Goal: Transaction & Acquisition: Purchase product/service

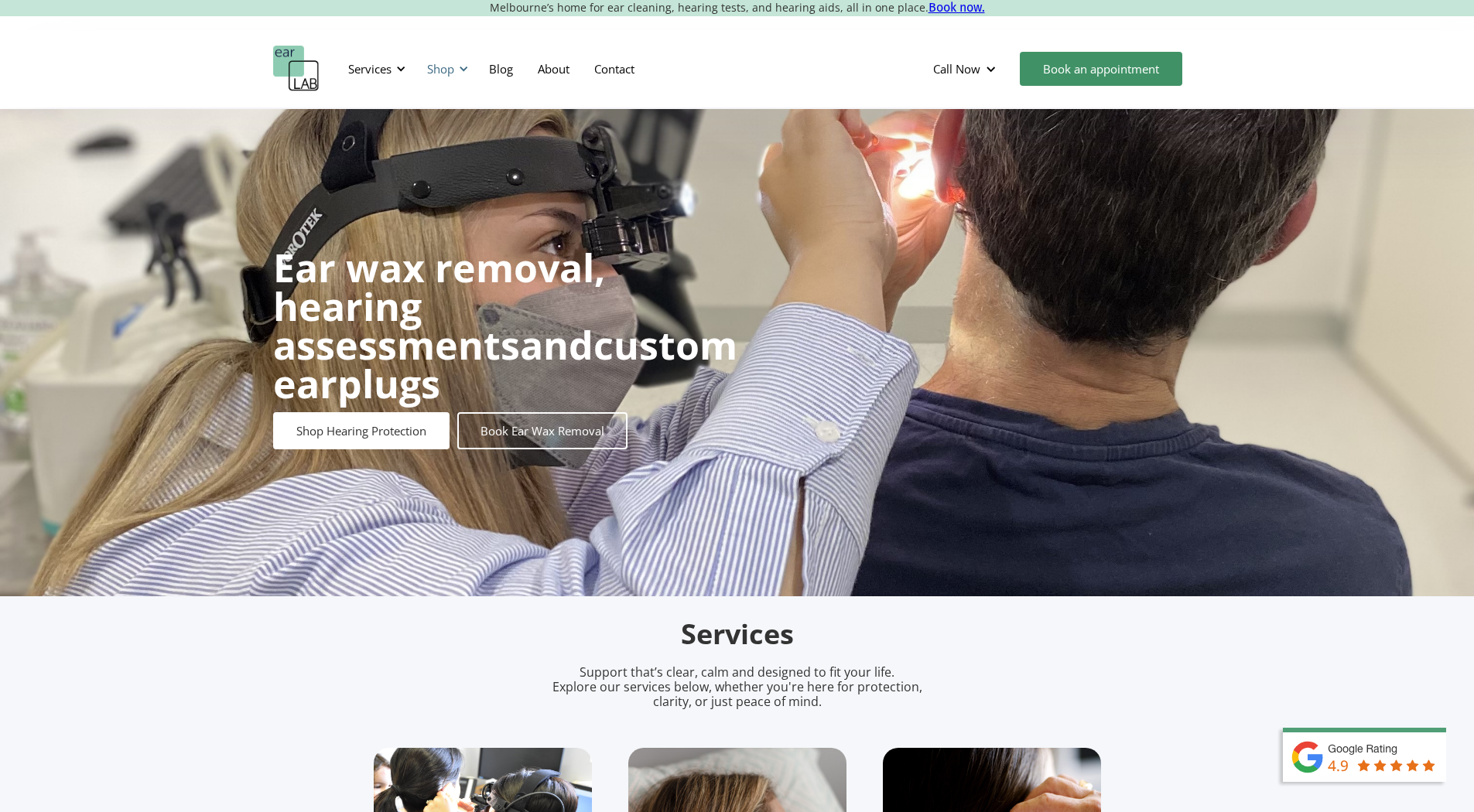
click at [436, 57] on div "Shop" at bounding box center [445, 68] width 55 height 46
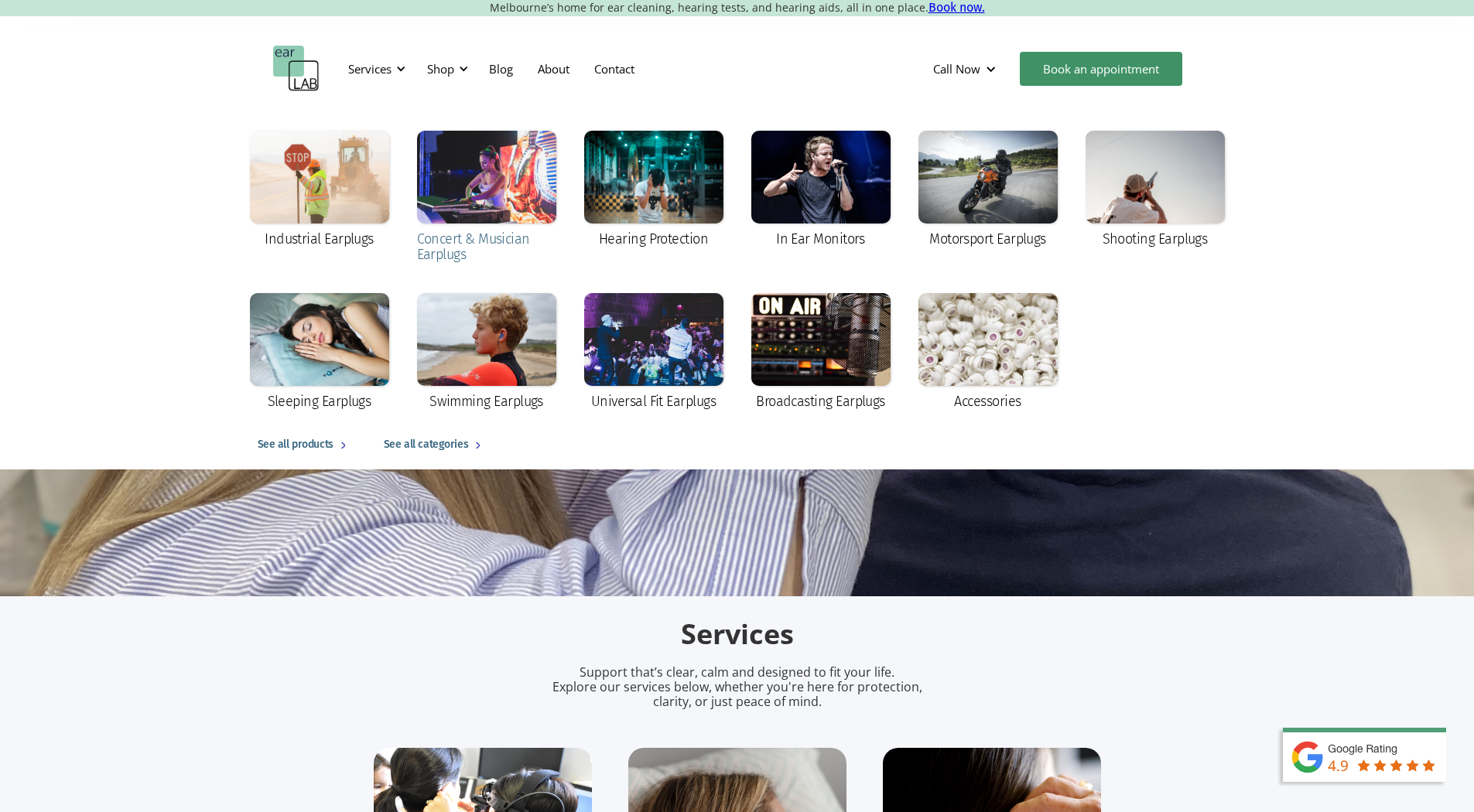
click at [444, 189] on div at bounding box center [486, 176] width 140 height 92
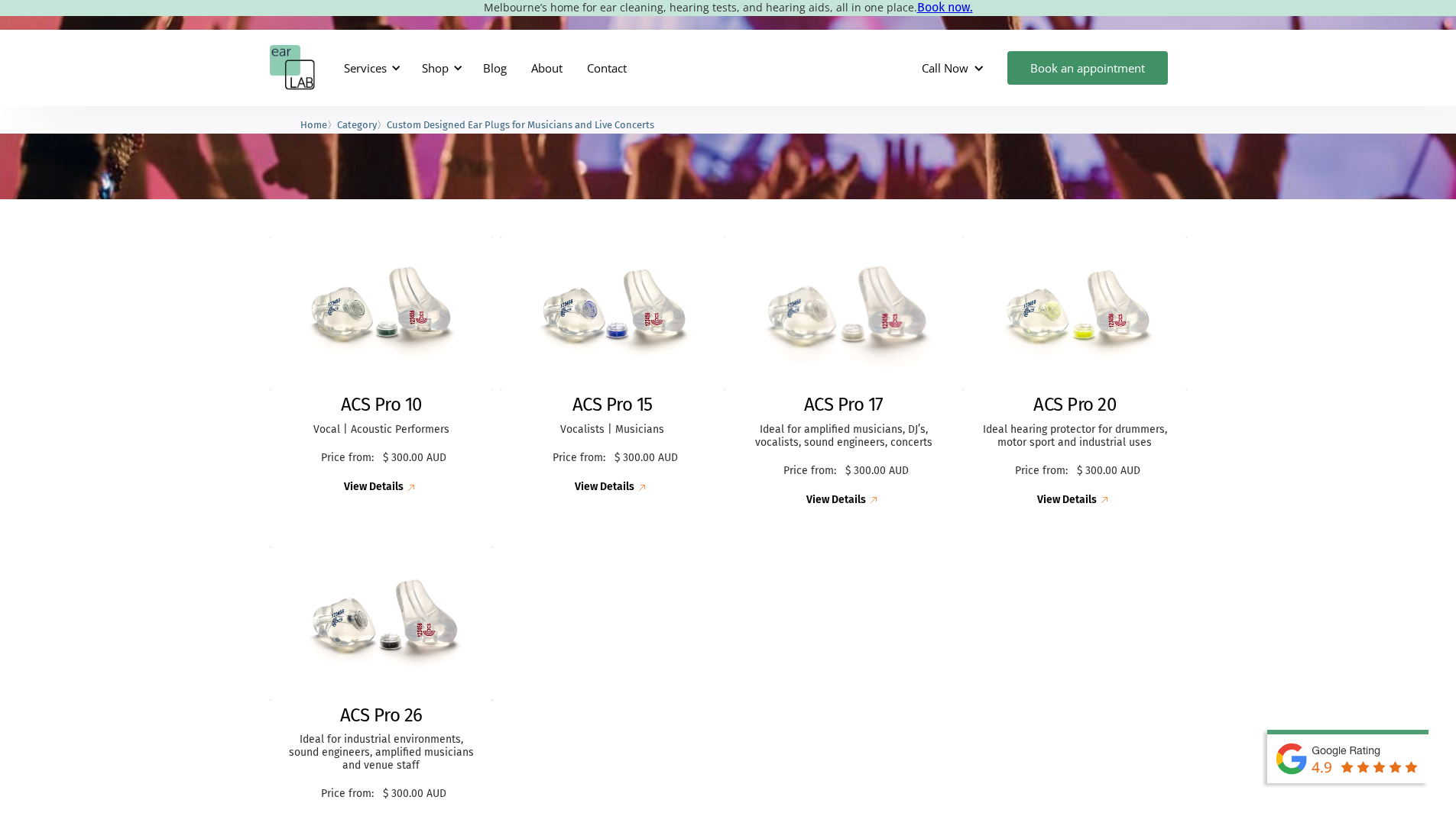
scroll to position [305, 0]
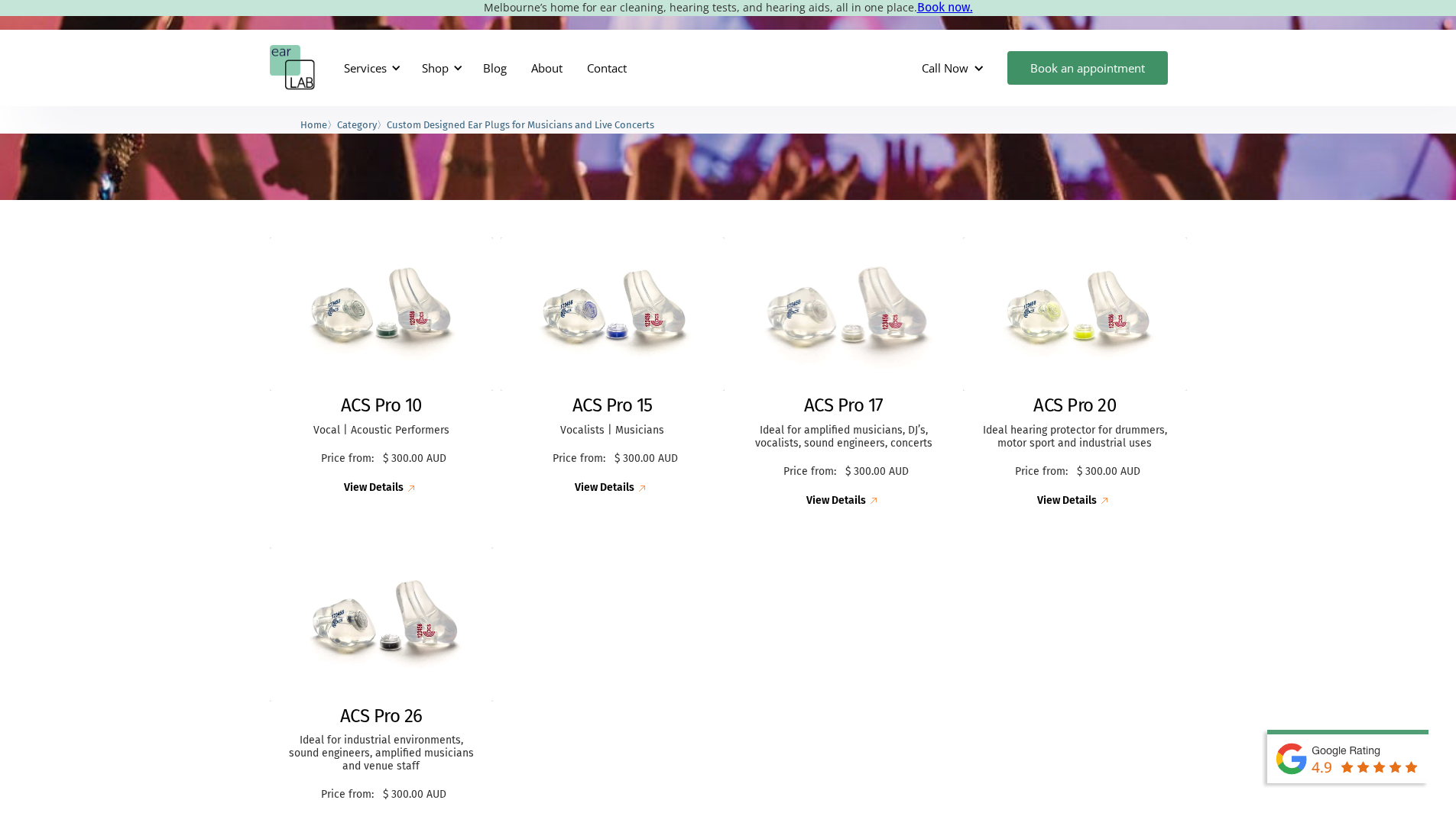
click at [840, 359] on img at bounding box center [843, 314] width 246 height 169
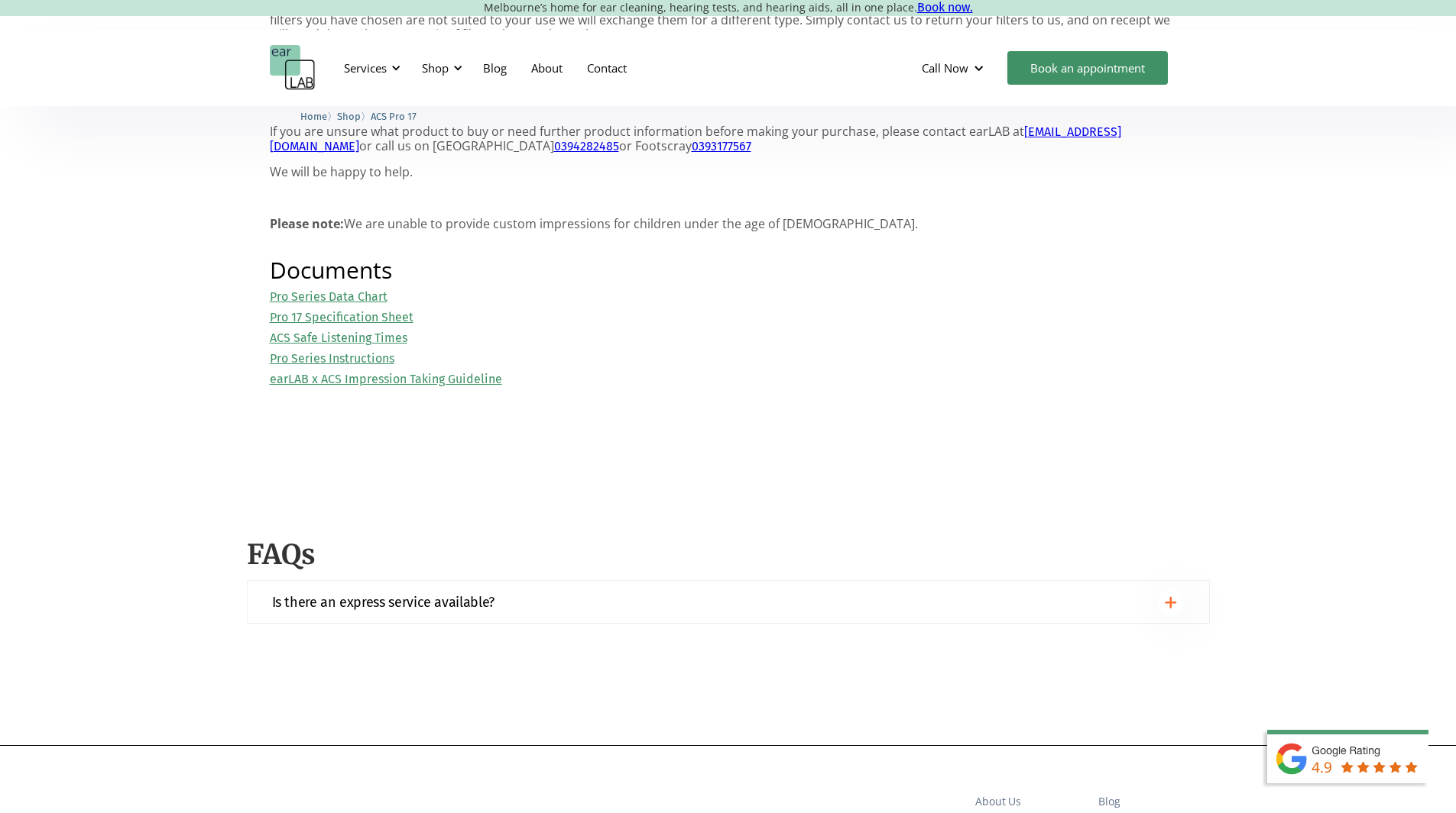
scroll to position [1681, 0]
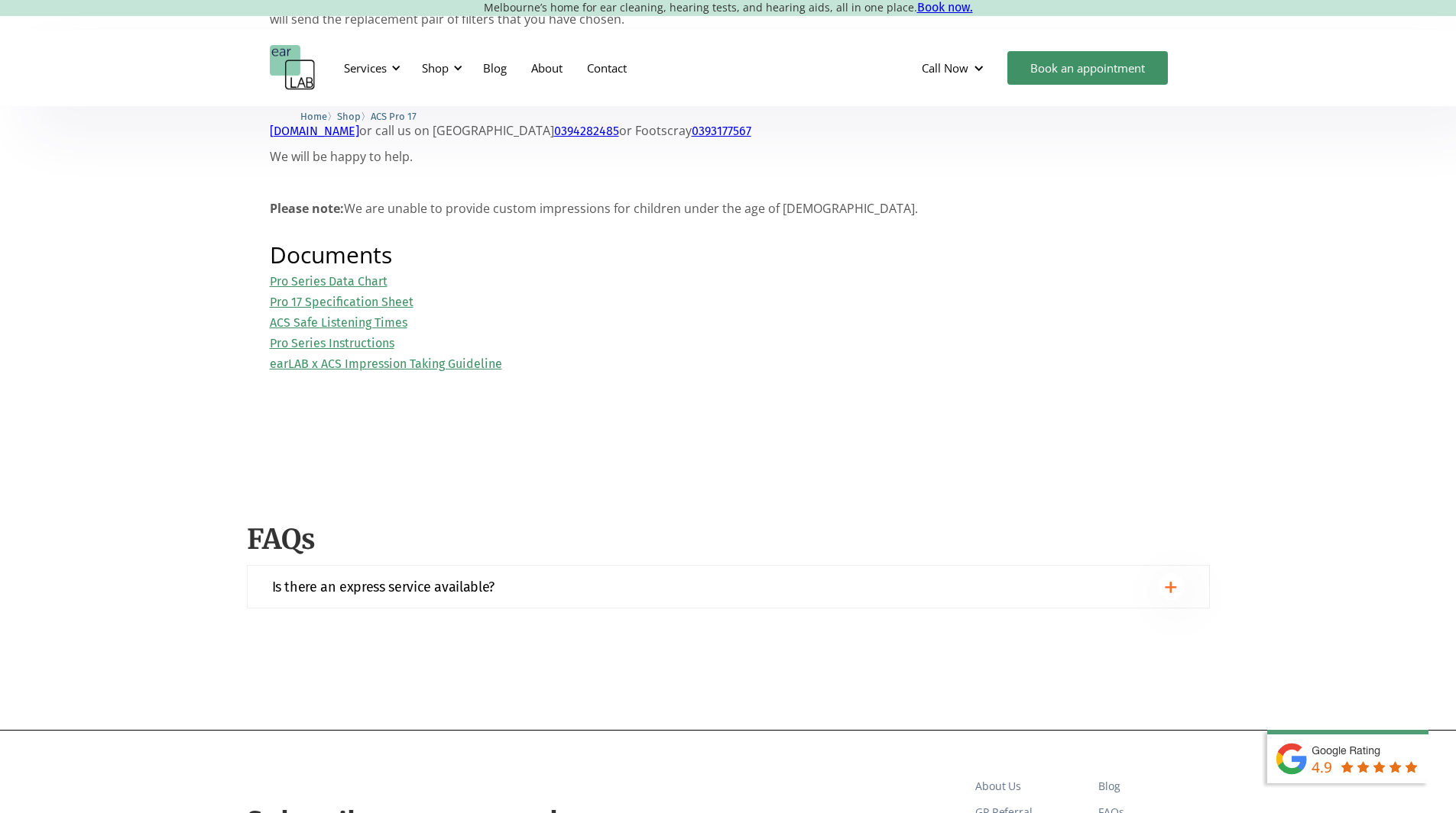
click at [337, 309] on link "Pro 17 Specification Sheet" at bounding box center [340, 302] width 143 height 15
